Goal: Obtain resource: Download file/media

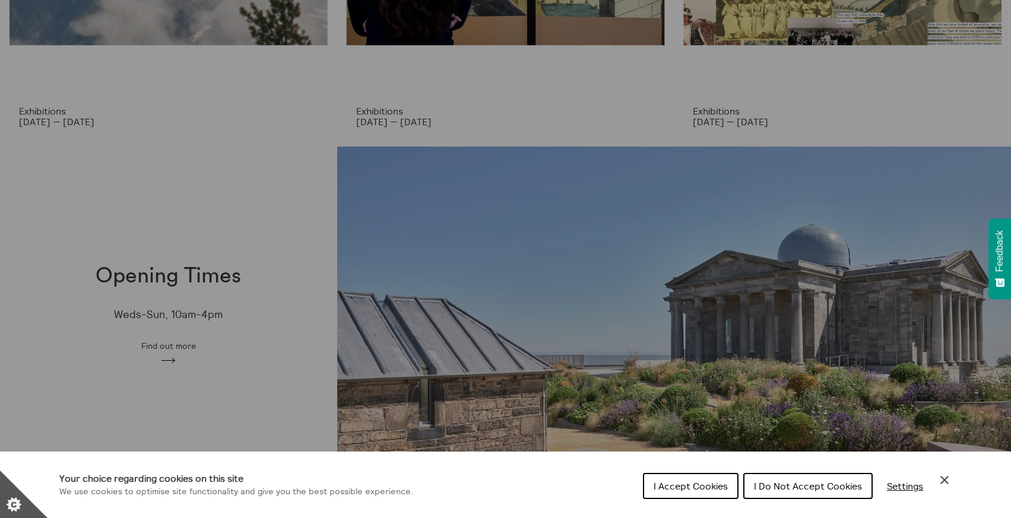
scroll to position [268, 0]
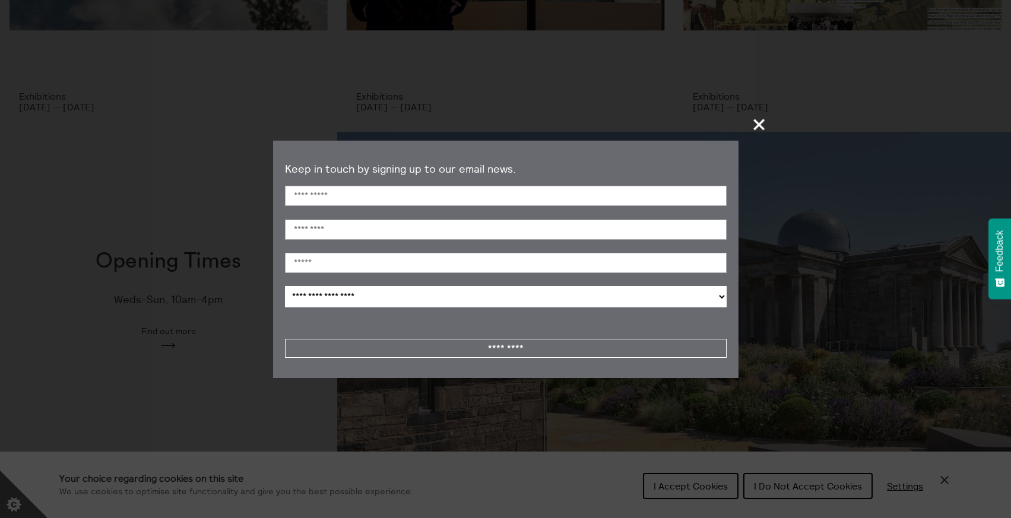
click at [761, 128] on span "+" at bounding box center [759, 124] width 35 height 35
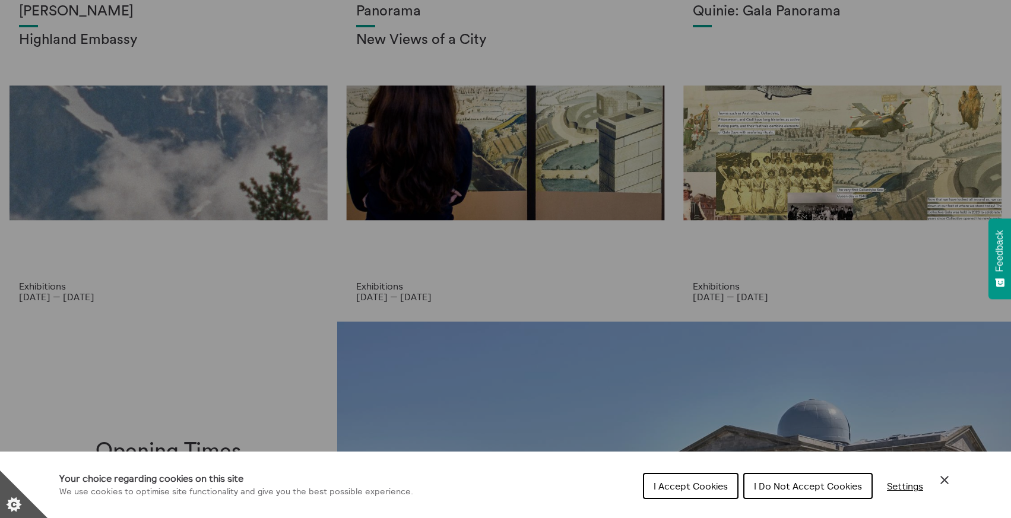
scroll to position [0, 0]
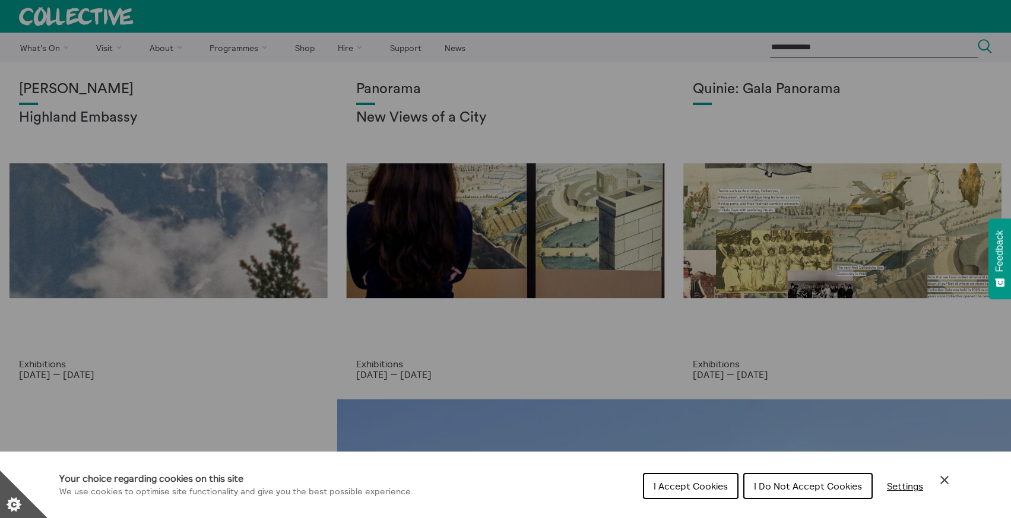
click at [763, 488] on span "I Do Not Accept Cookies" at bounding box center [808, 486] width 108 height 12
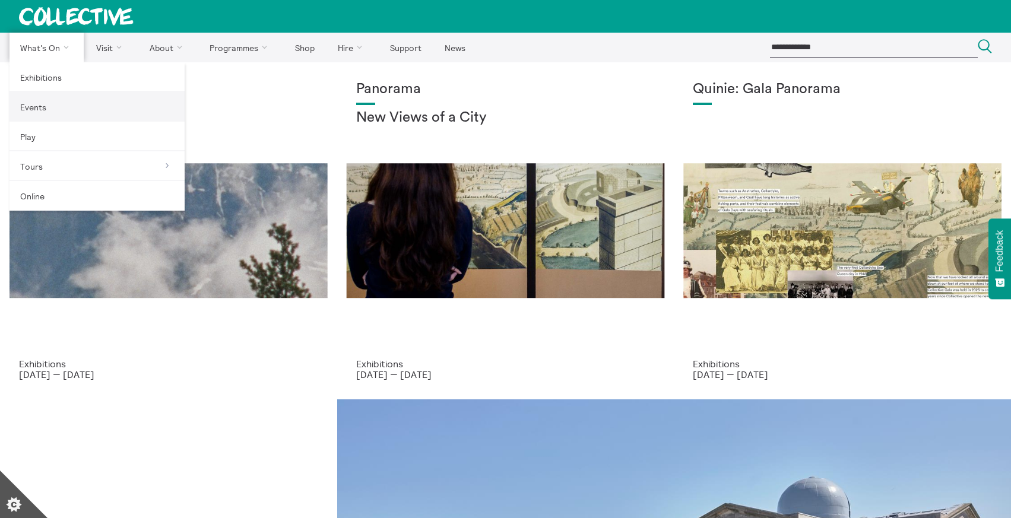
click at [39, 112] on link "Events" at bounding box center [97, 107] width 175 height 30
click at [41, 106] on link "Events" at bounding box center [97, 107] width 175 height 30
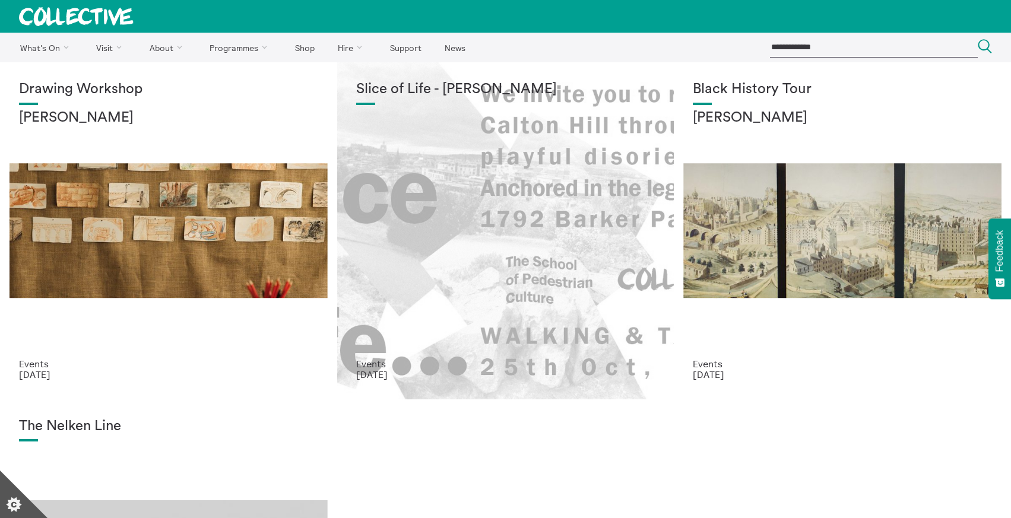
click at [520, 210] on div "Slice of Life - Lucas Priest" at bounding box center [505, 219] width 299 height 277
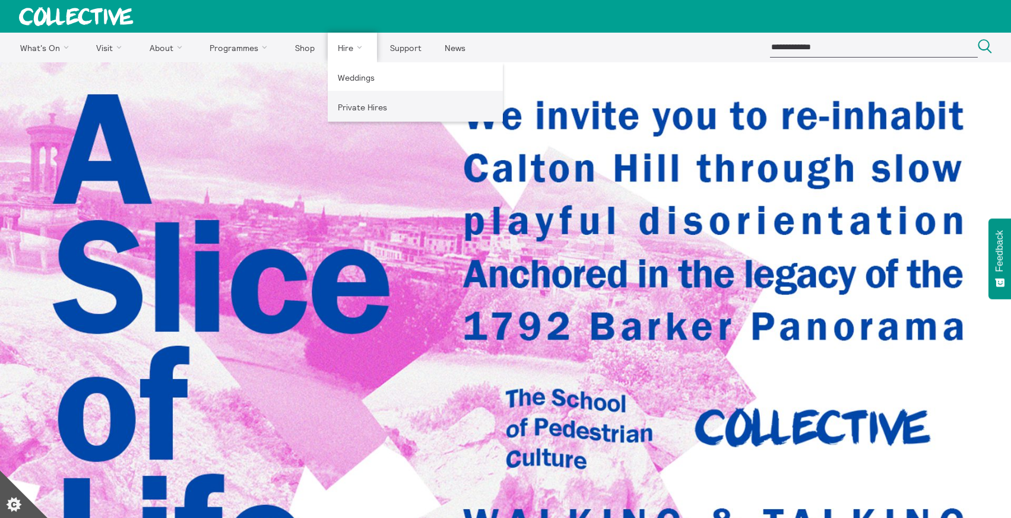
click at [349, 108] on link "Private Hires" at bounding box center [415, 107] width 175 height 30
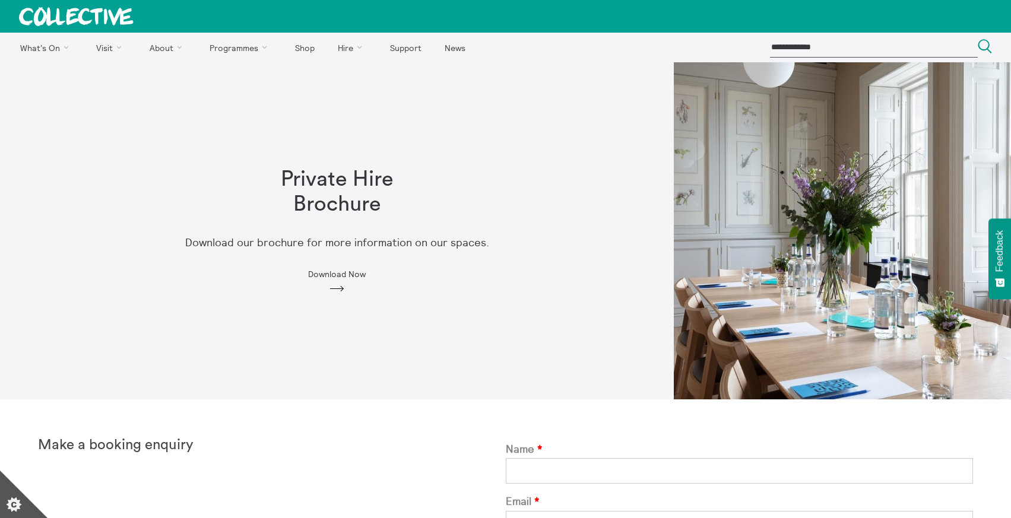
click at [353, 276] on span "Download Now" at bounding box center [337, 275] width 58 height 10
